Goal: Task Accomplishment & Management: Manage account settings

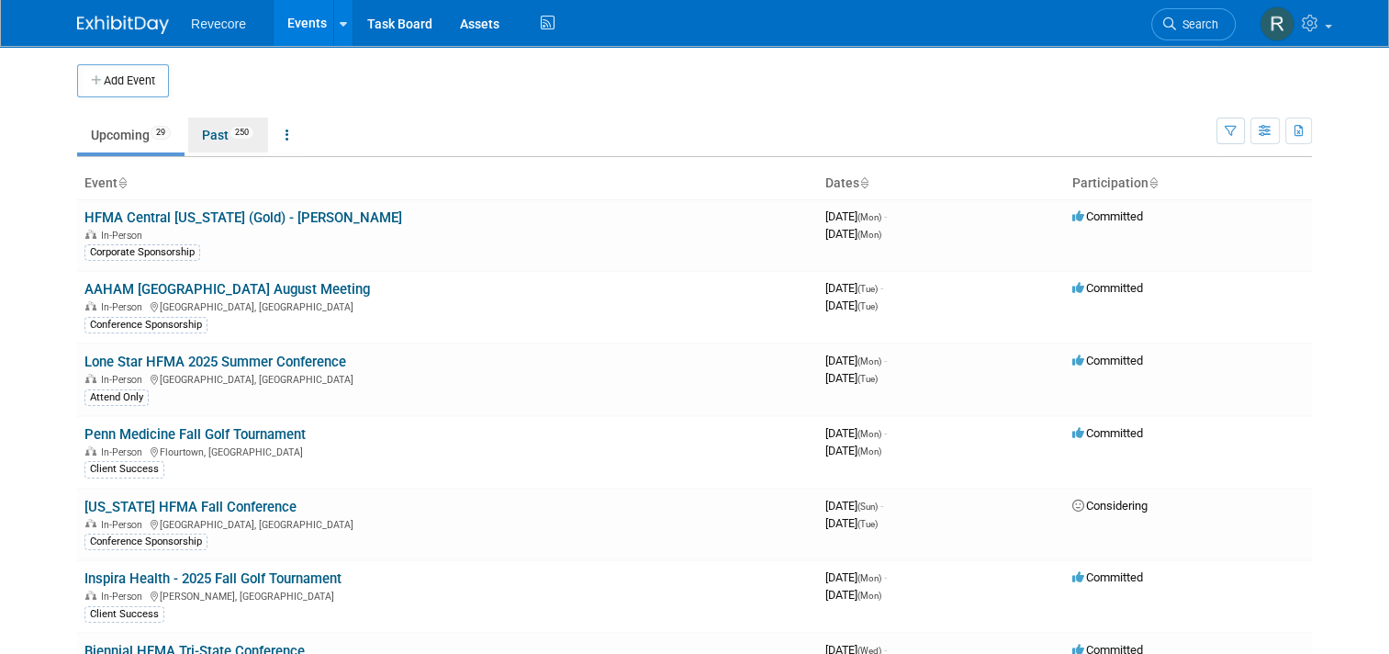
click at [228, 140] on link "Past 250" at bounding box center [228, 135] width 80 height 35
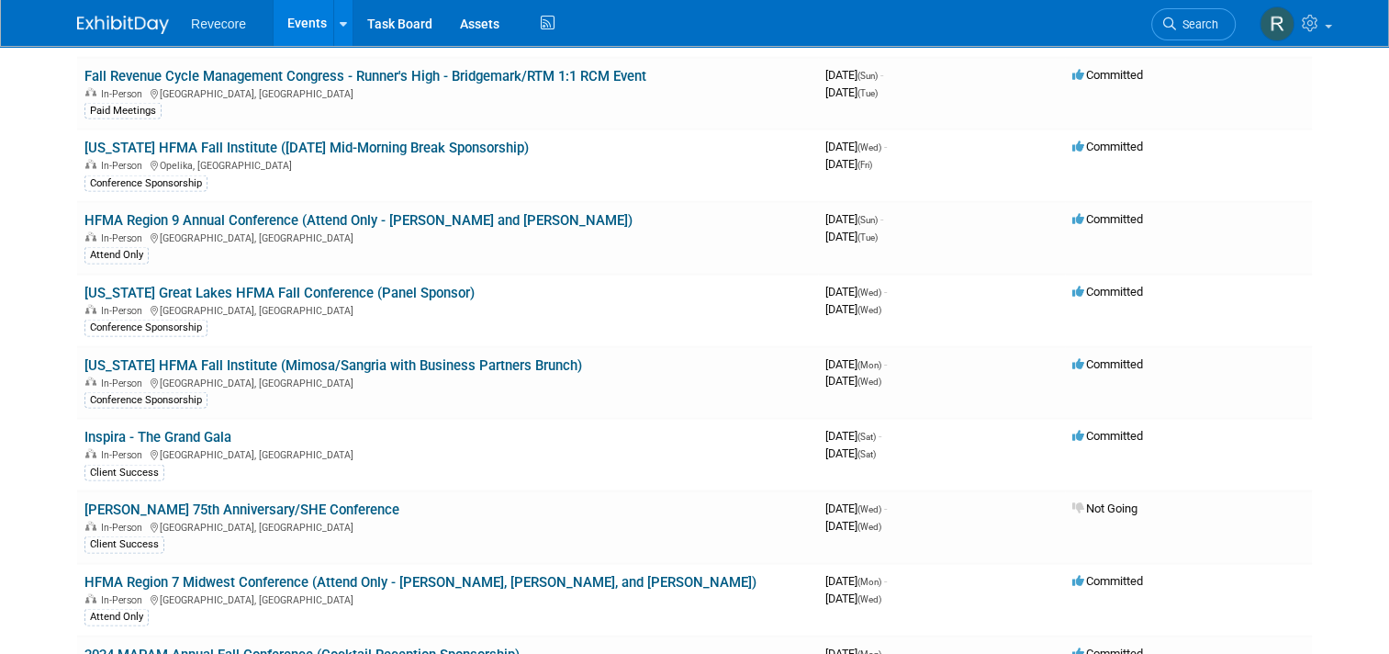
scroll to position [5827, 0]
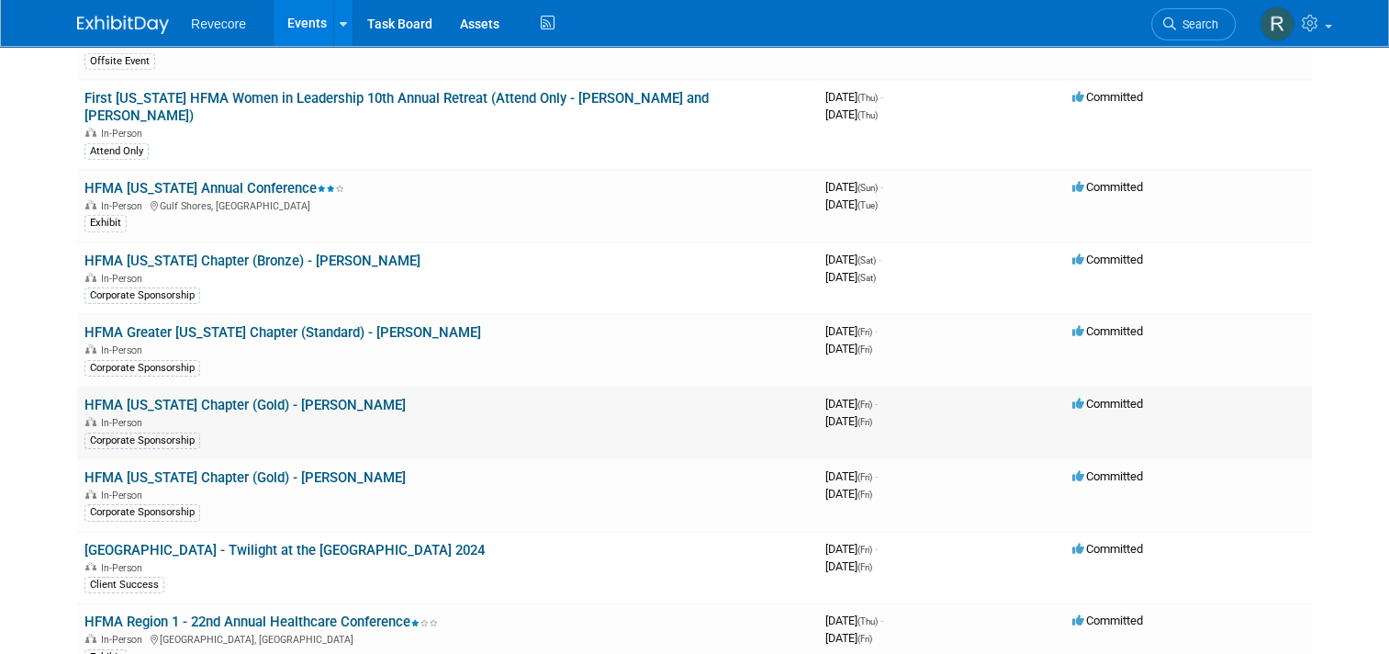
click at [290, 397] on link "HFMA Georgia Chapter (Gold) - Mike Dills" at bounding box center [244, 405] width 321 height 17
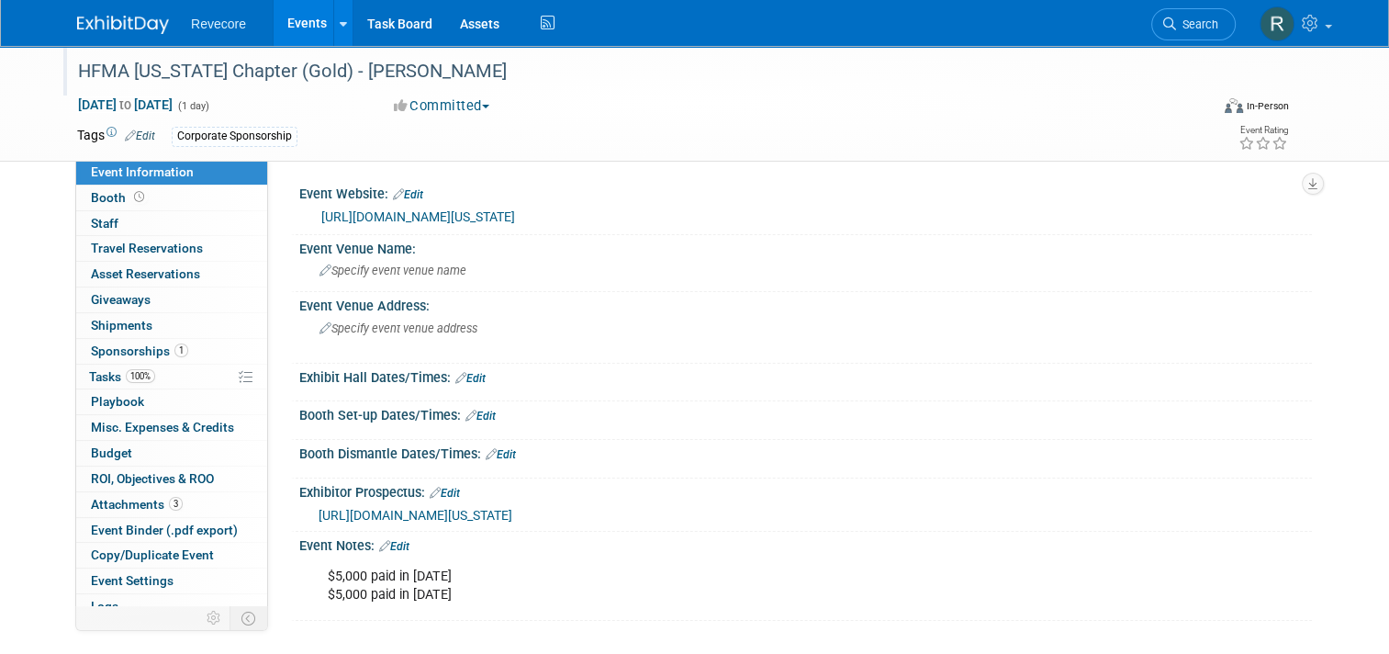
click at [294, 73] on div "HFMA [US_STATE] Chapter (Gold) - [PERSON_NAME]" at bounding box center [629, 71] width 1114 height 33
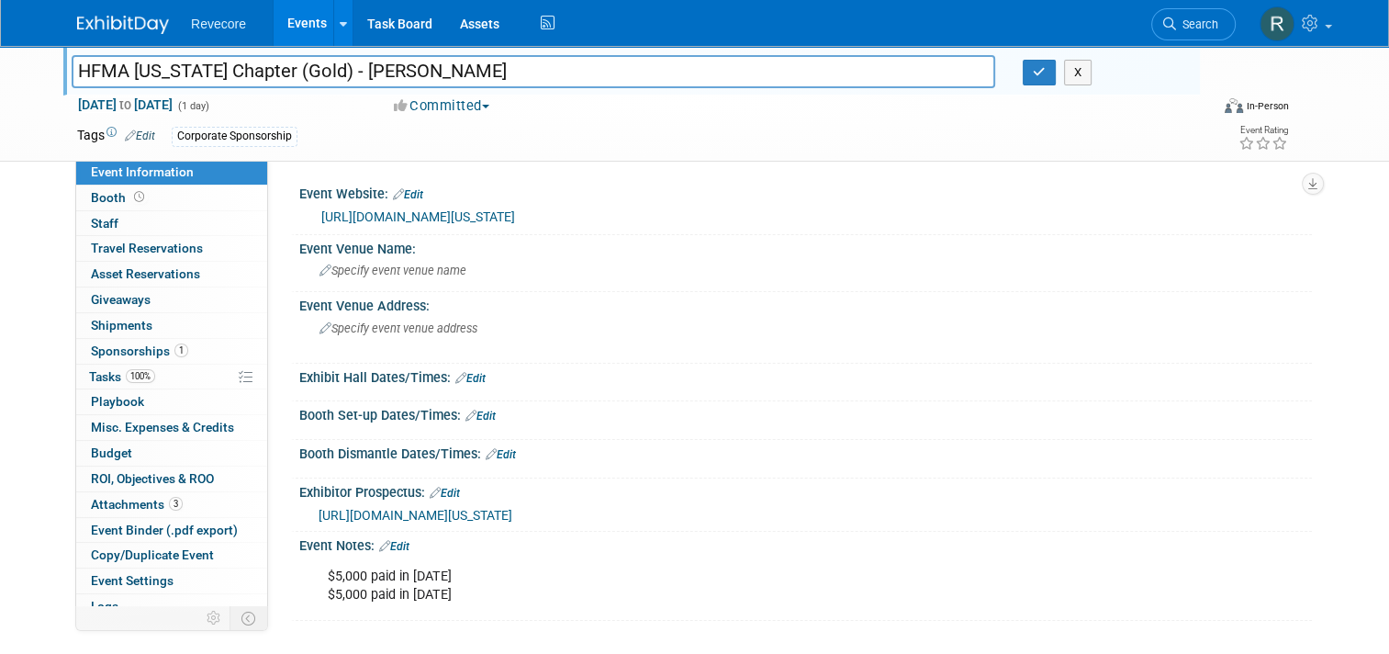
click at [294, 73] on input "HFMA [US_STATE] Chapter (Gold) - [PERSON_NAME]" at bounding box center [534, 71] width 924 height 32
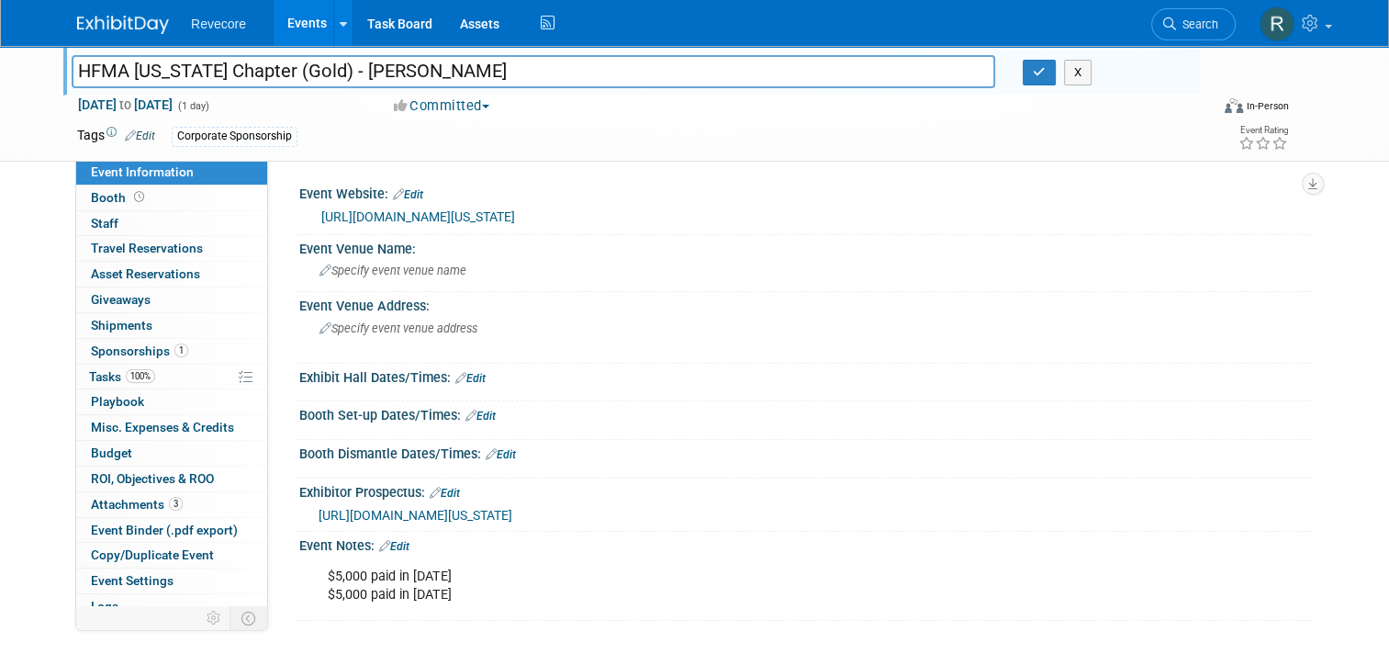
click at [294, 73] on input "HFMA Georgia Chapter (Gold) - Mike Dills" at bounding box center [534, 71] width 924 height 32
click at [448, 78] on input "HFMA Georgia Chapter (Bronze) - Mike Dills" at bounding box center [534, 71] width 924 height 32
type input "HFMA [US_STATE] Chapter (Bronze) - [PERSON_NAME]/[PERSON_NAME]"
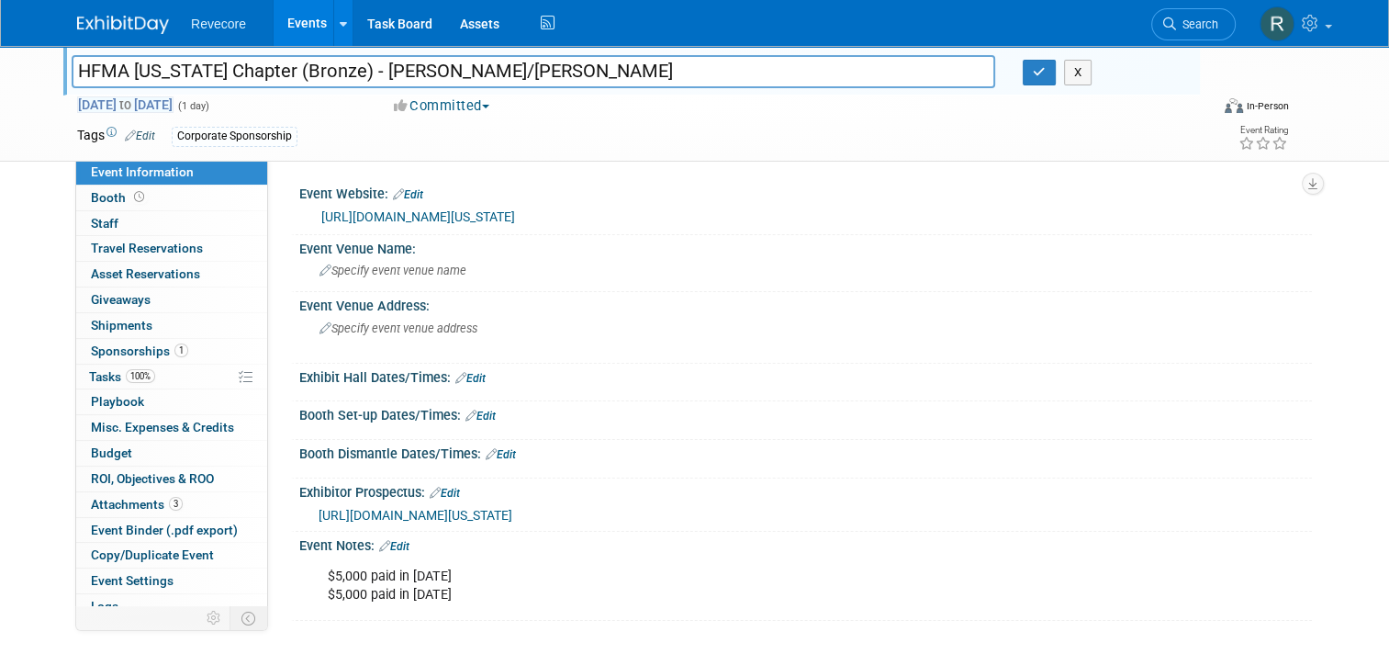
click at [174, 103] on span "May 31, 2024 to May 31, 2024" at bounding box center [125, 104] width 96 height 17
type input "May 31, 2024"
select select "4"
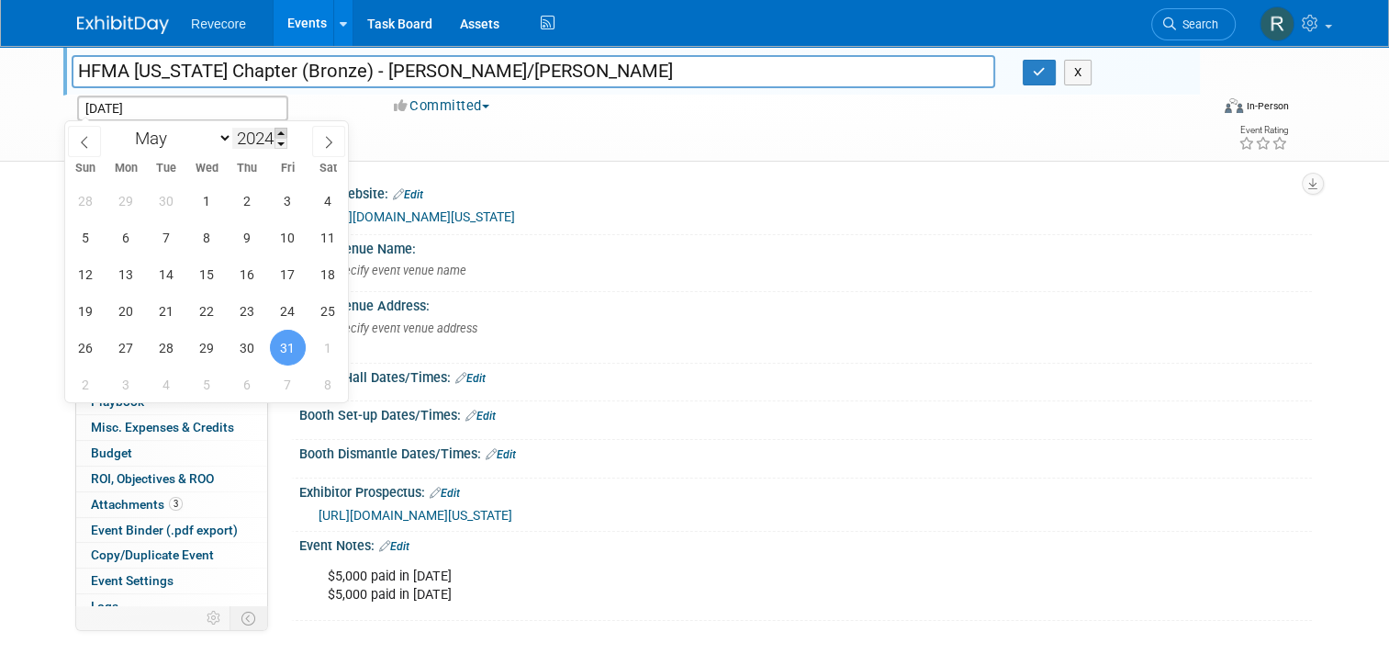
click at [279, 130] on span at bounding box center [280, 133] width 13 height 11
type input "2026"
click at [487, 154] on div "HFMA Georgia Chapter (Gold) - Mike Dills HFMA Georgia Chapter (Bronze) - Mike D…" at bounding box center [694, 103] width 1262 height 115
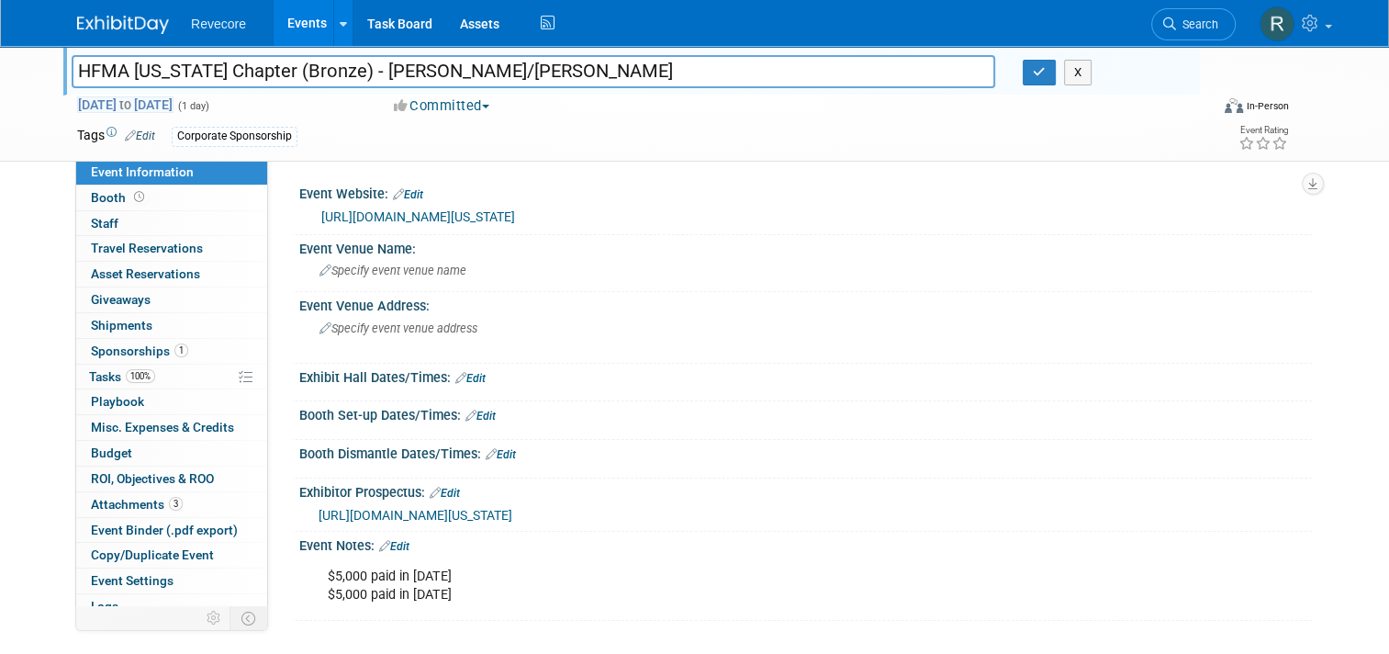
click at [174, 103] on span "May 31, 2024 to May 31, 2024" at bounding box center [125, 104] width 96 height 17
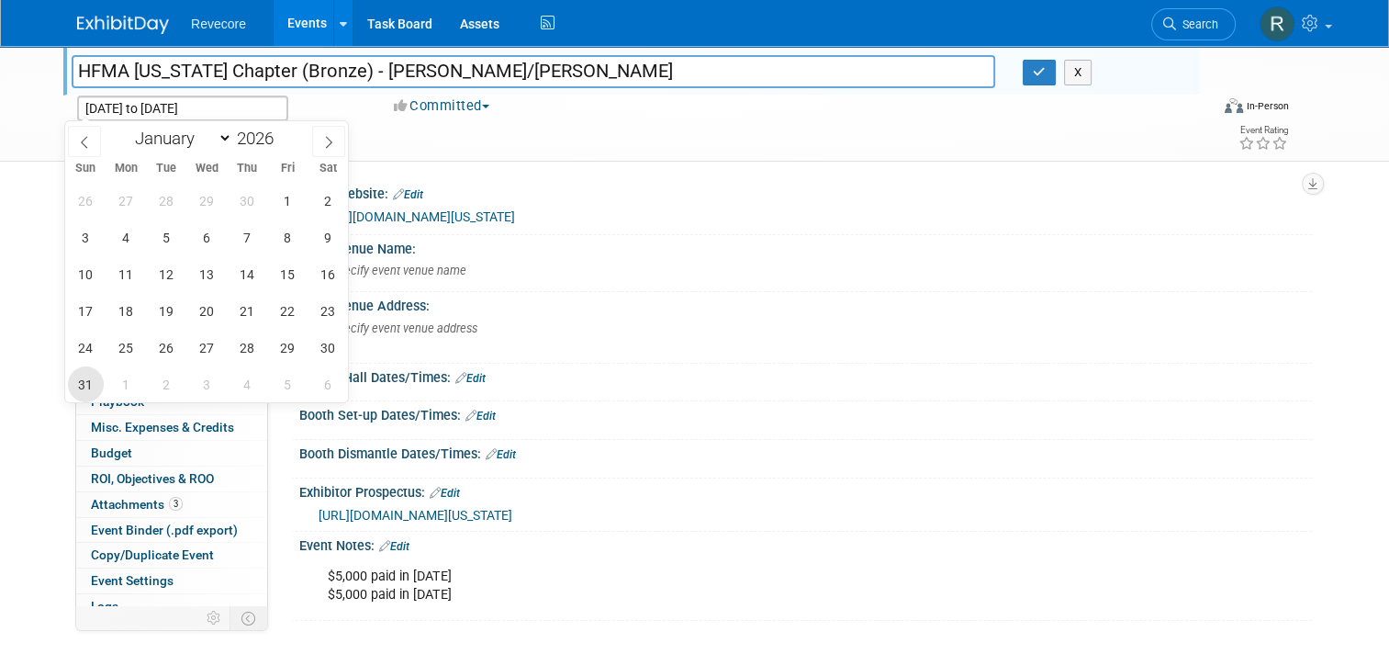
click at [75, 393] on span "31" at bounding box center [86, 384] width 36 height 36
type input "May 31, 2026"
click at [75, 393] on span "31" at bounding box center [86, 384] width 36 height 36
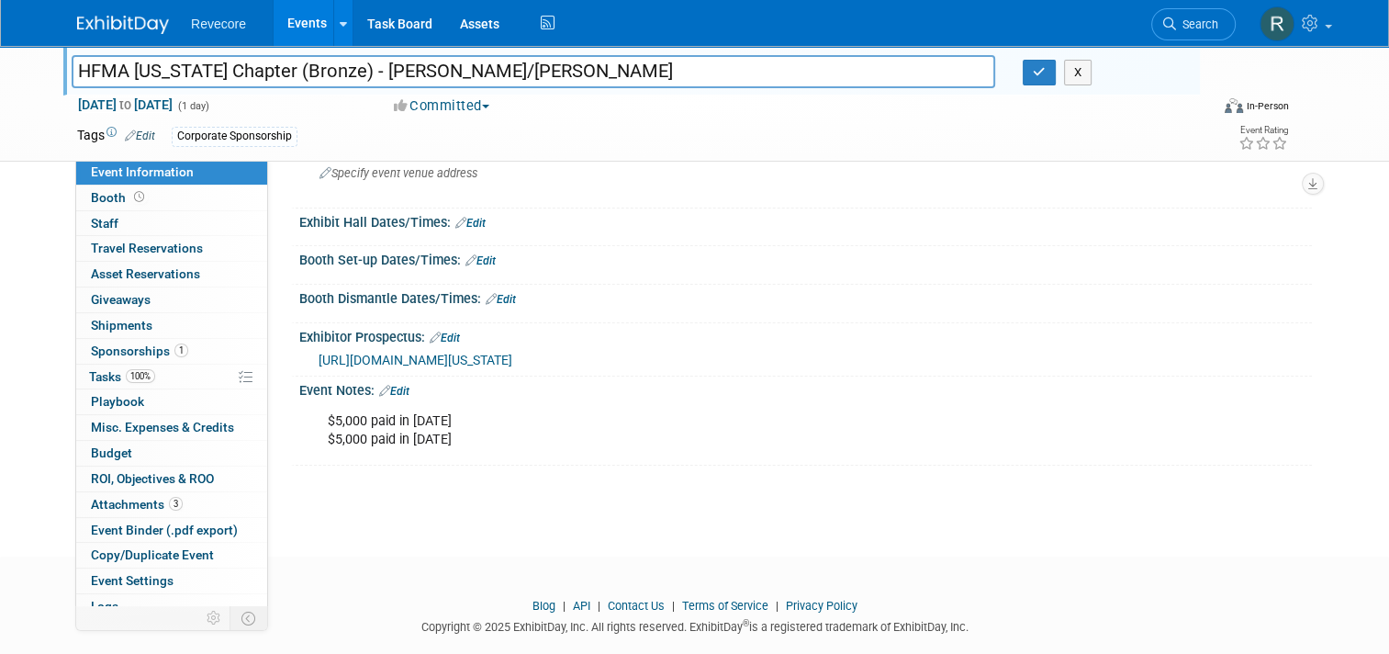
scroll to position [184, 0]
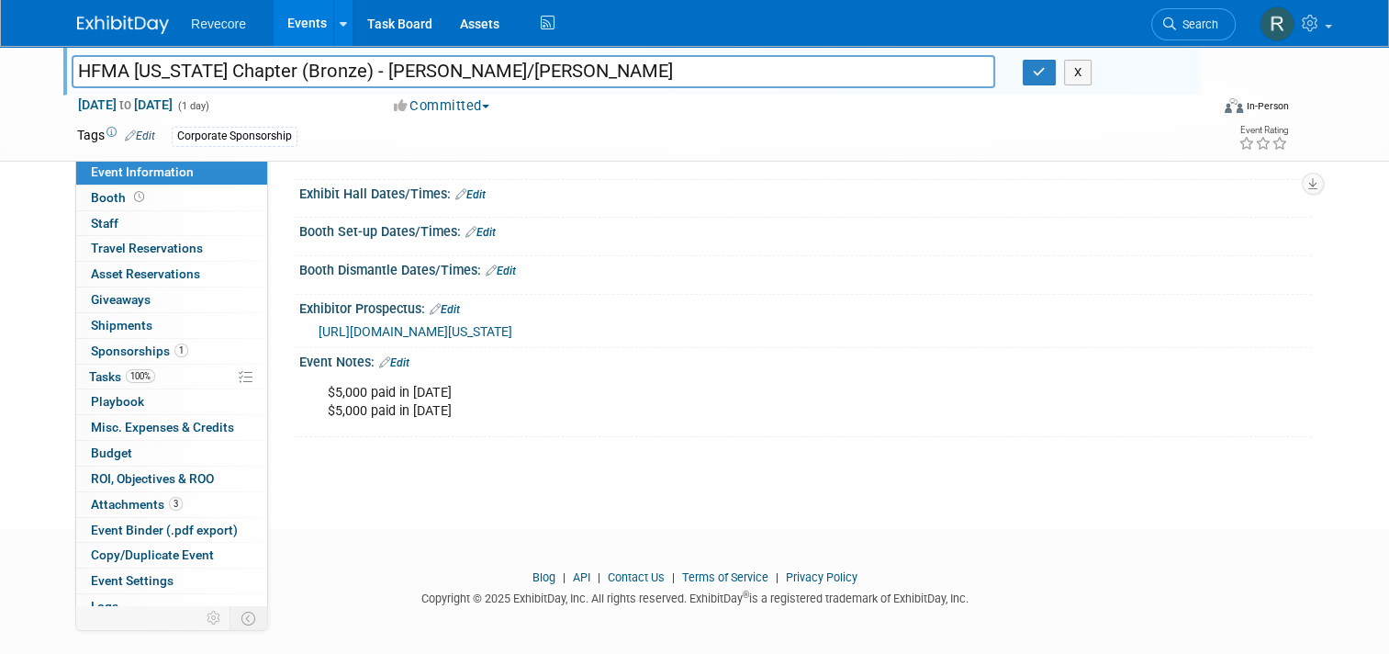
click at [400, 358] on link "Edit" at bounding box center [394, 362] width 30 height 13
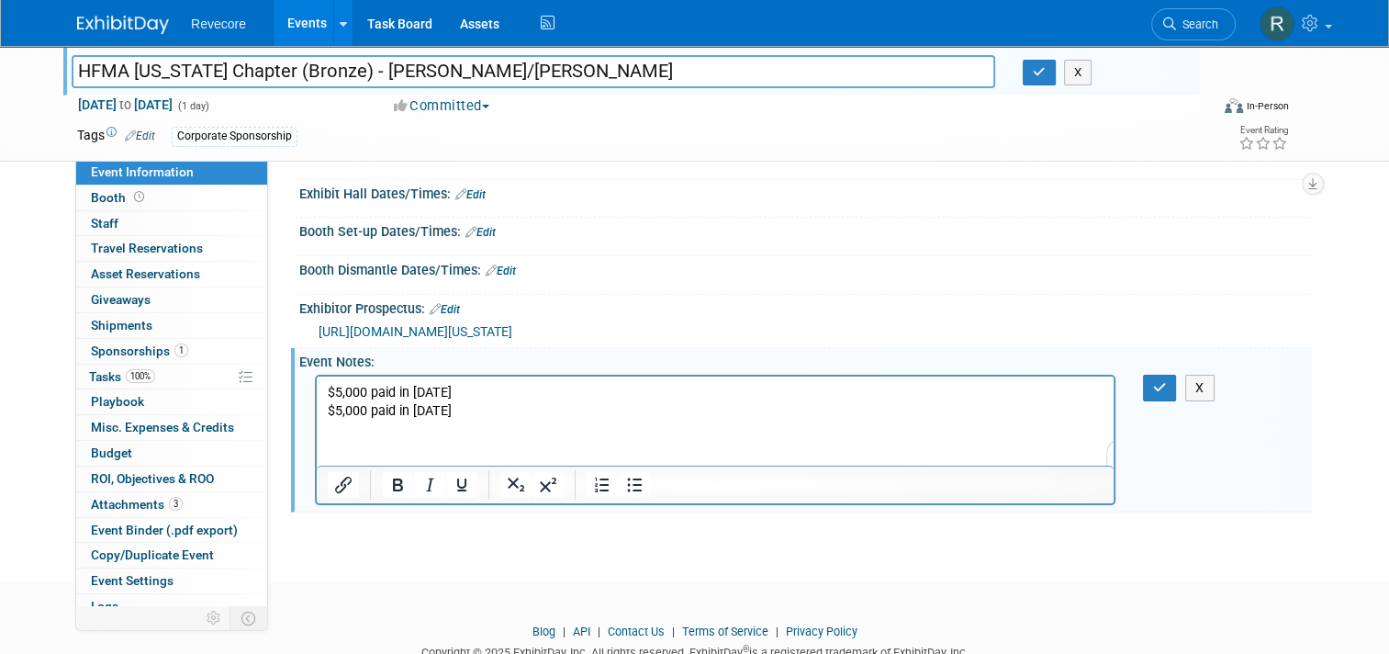
scroll to position [0, 0]
click at [442, 420] on html "$5,000 paid in 2022 $5,000 paid in 2023" at bounding box center [715, 397] width 797 height 44
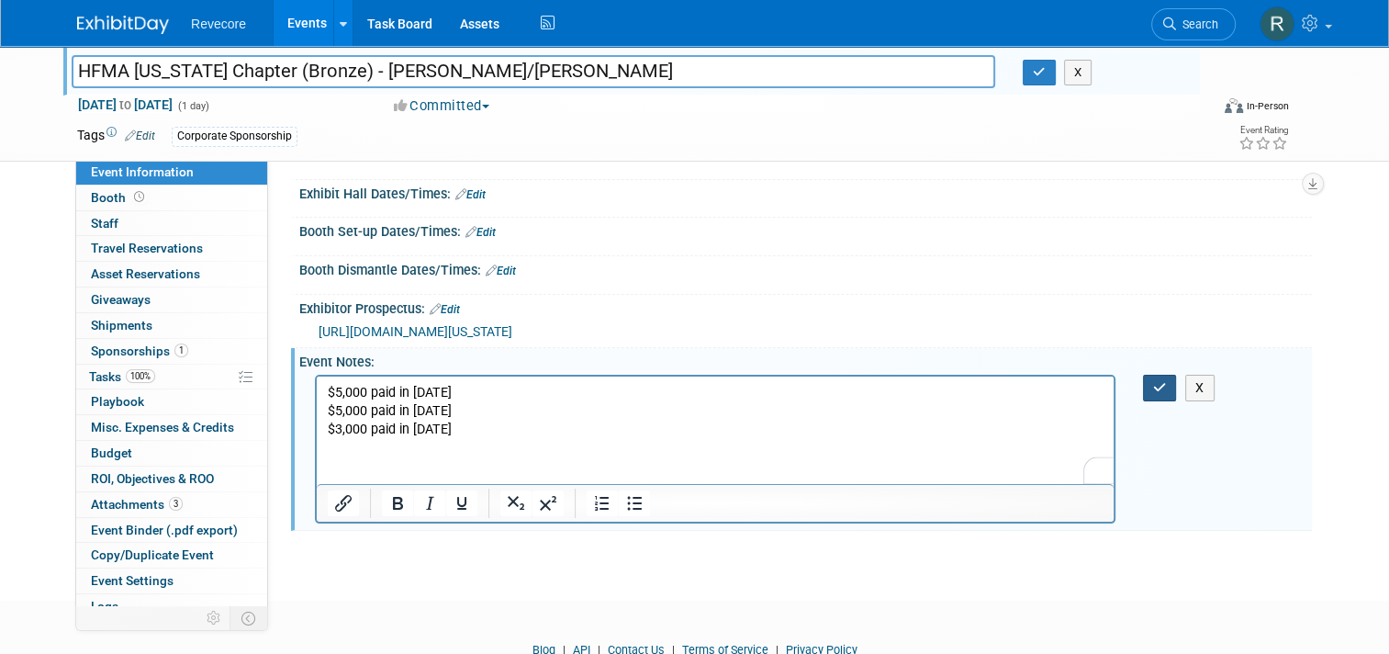
click at [1167, 382] on icon "button" at bounding box center [1160, 387] width 14 height 13
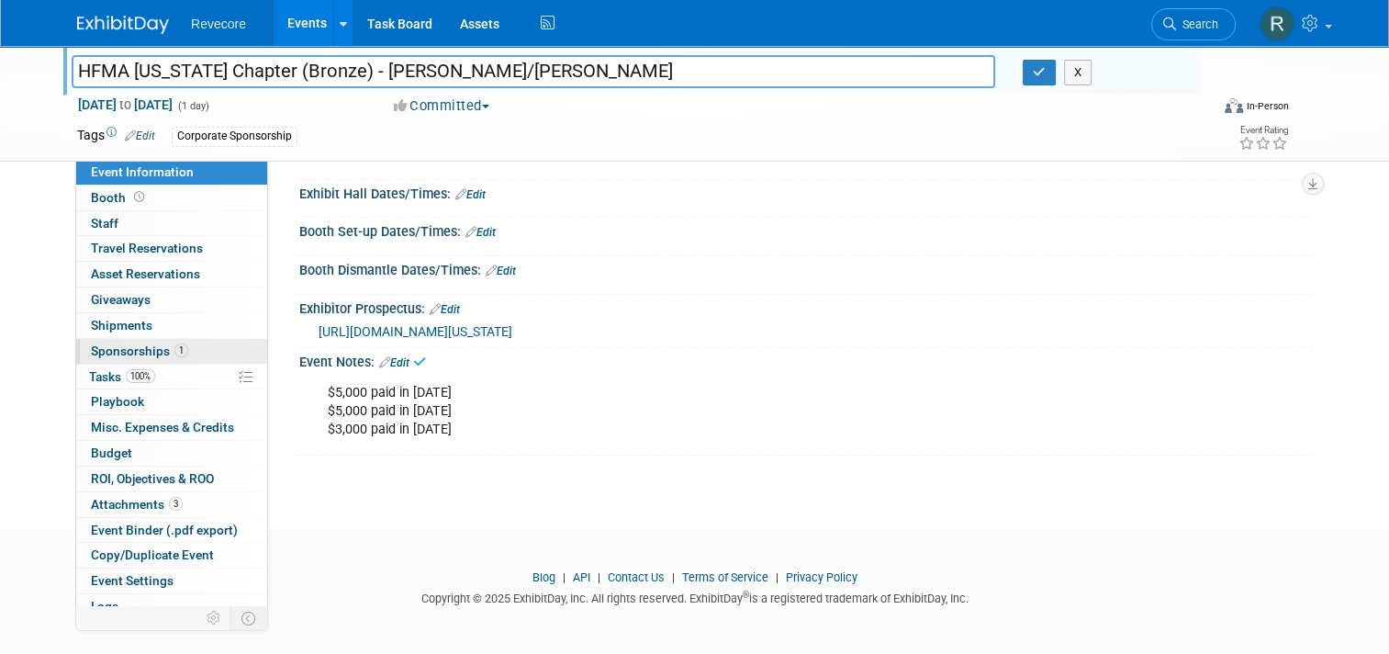
click at [129, 342] on link "1 Sponsorships 1" at bounding box center [171, 351] width 191 height 25
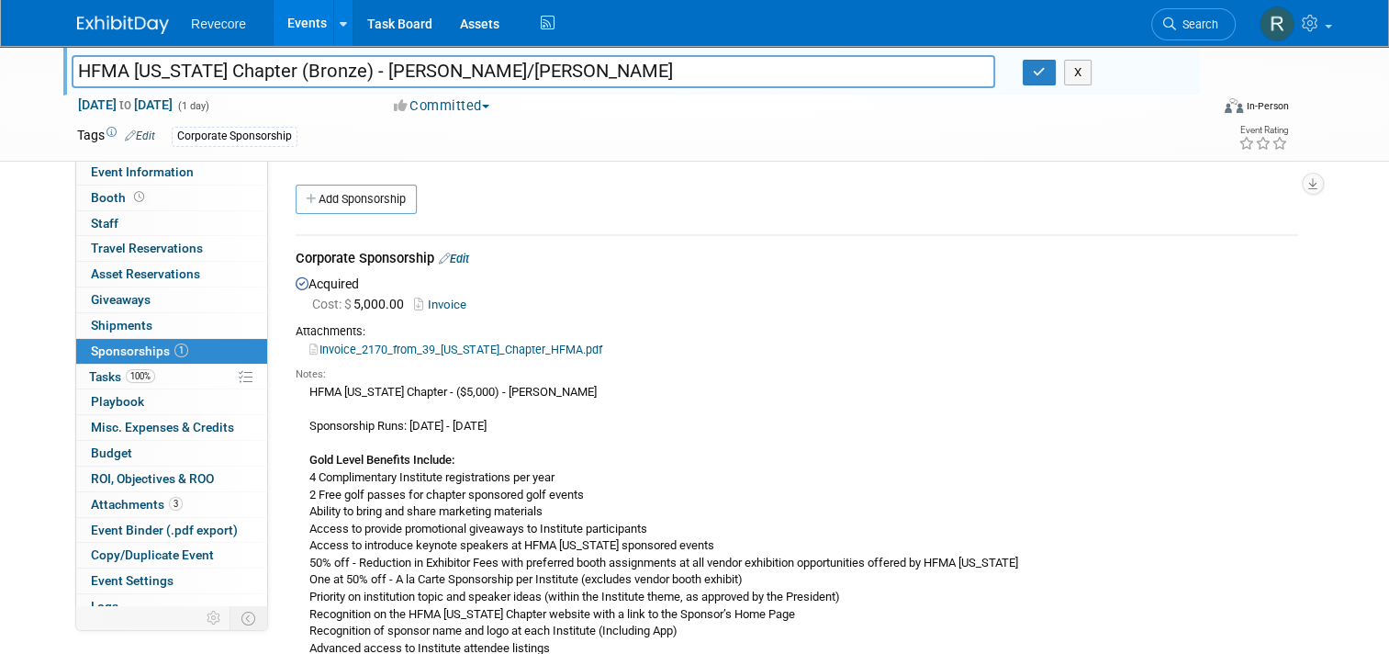
drag, startPoint x: 644, startPoint y: 151, endPoint x: 667, endPoint y: 148, distance: 24.0
click at [660, 149] on div "Tags Edit Corporate Sponsorship Event Rating" at bounding box center [682, 139] width 1239 height 32
click at [1051, 83] on button "button" at bounding box center [1039, 73] width 33 height 26
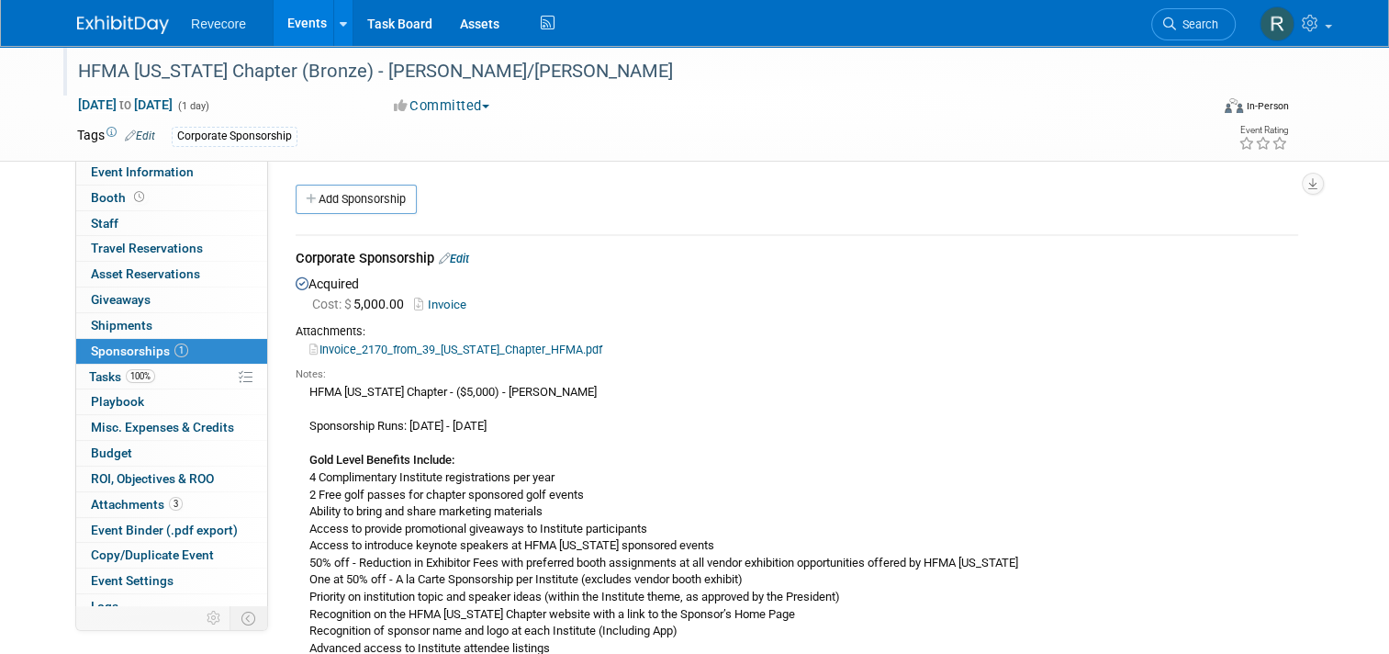
click at [294, 33] on link "Events" at bounding box center [307, 23] width 67 height 46
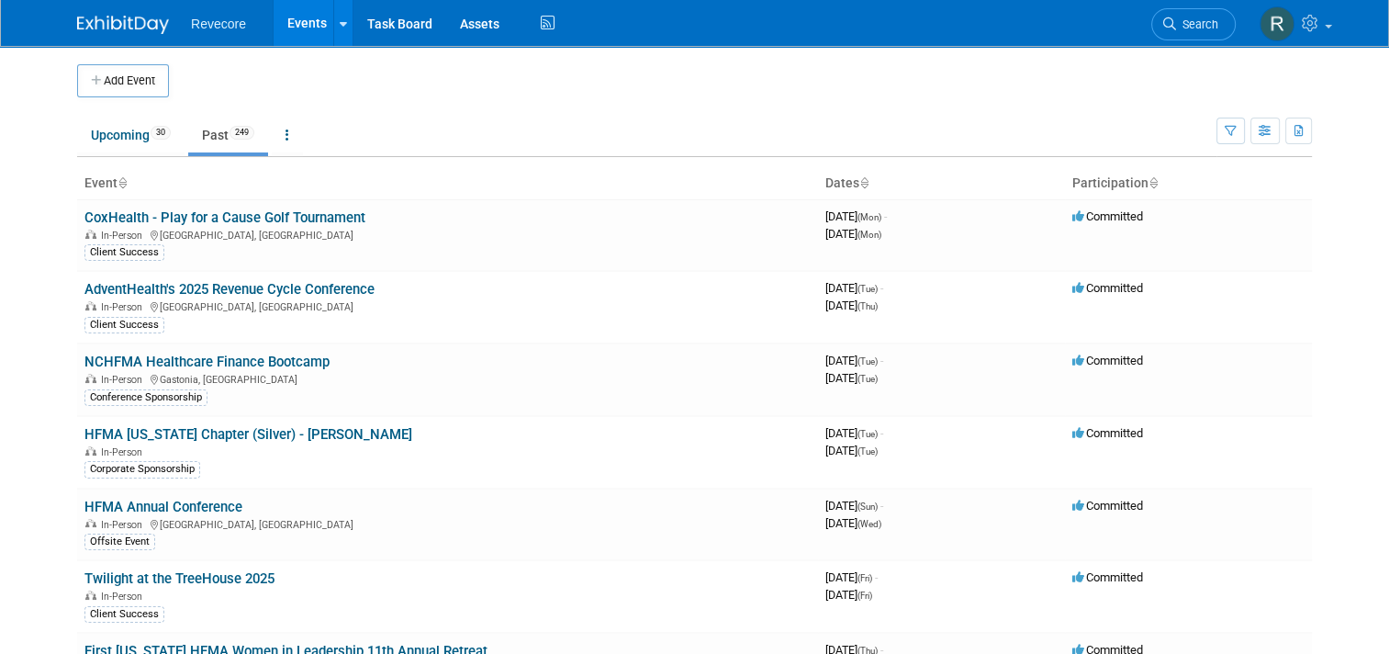
click at [0, 230] on html "Revecore Events Add Event Bulk Upload Events Shareable Event Boards Recently Vi…" at bounding box center [694, 327] width 1389 height 654
click at [129, 129] on link "Upcoming 30" at bounding box center [130, 135] width 107 height 35
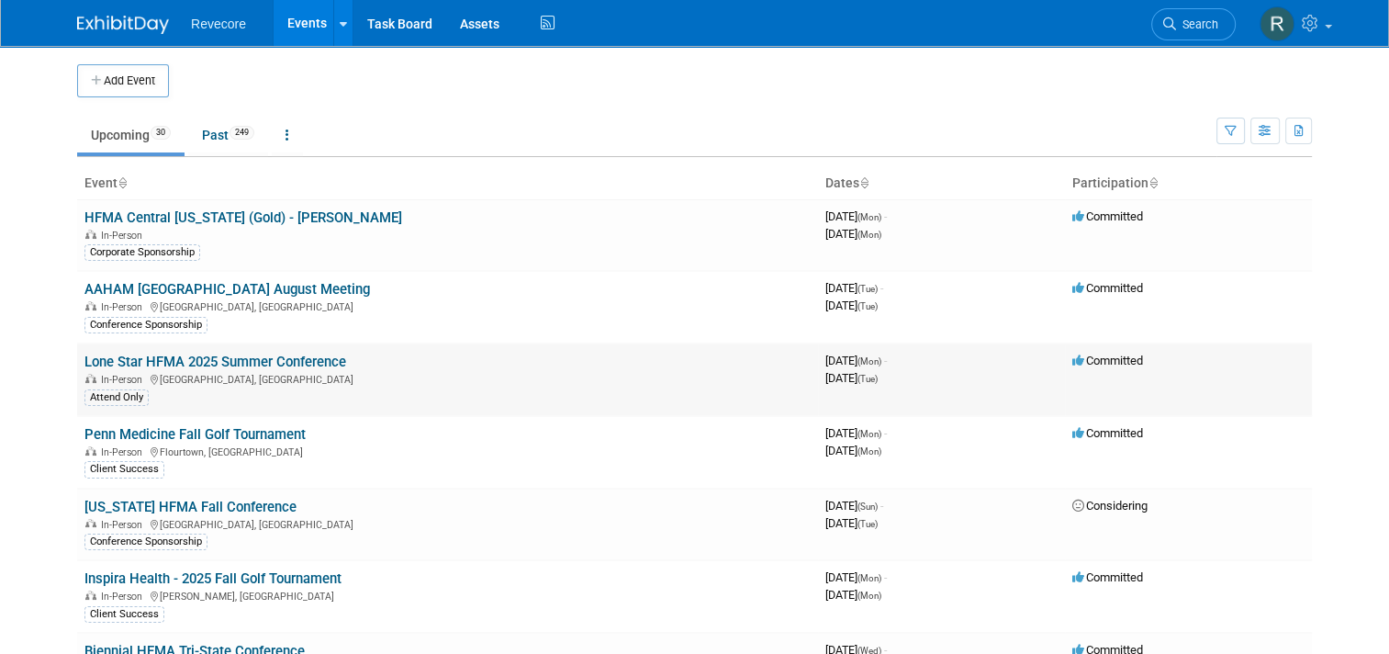
click at [287, 363] on link "Lone Star HFMA 2025 Summer Conference" at bounding box center [215, 361] width 262 height 17
